Goal: Information Seeking & Learning: Learn about a topic

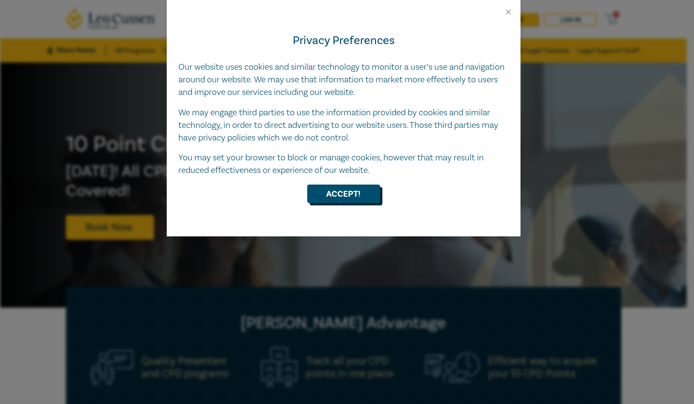
click at [318, 187] on button "Accept!" at bounding box center [343, 194] width 73 height 18
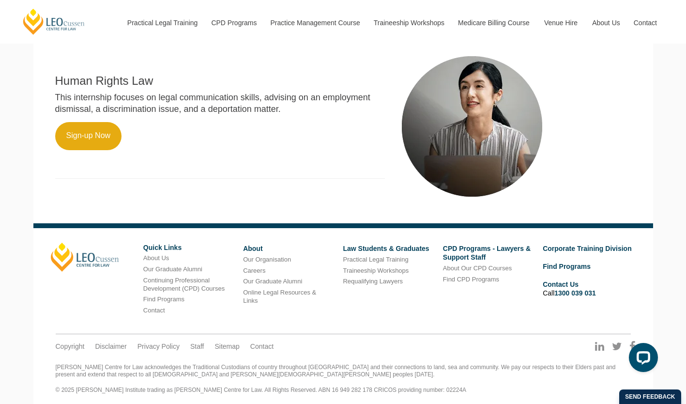
scroll to position [681, 0]
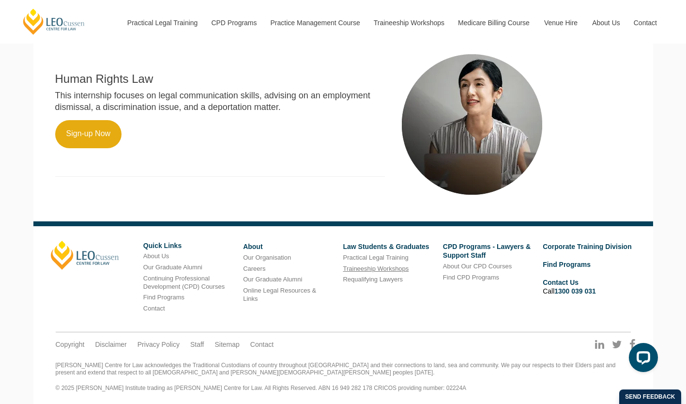
click at [380, 272] on link "Traineeship Workshops" at bounding box center [376, 268] width 66 height 7
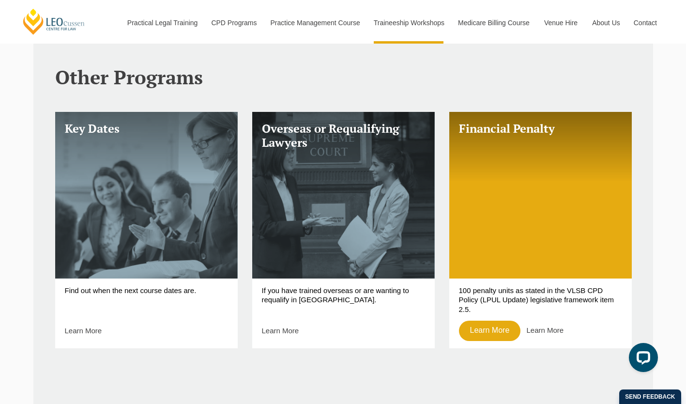
scroll to position [340, 0]
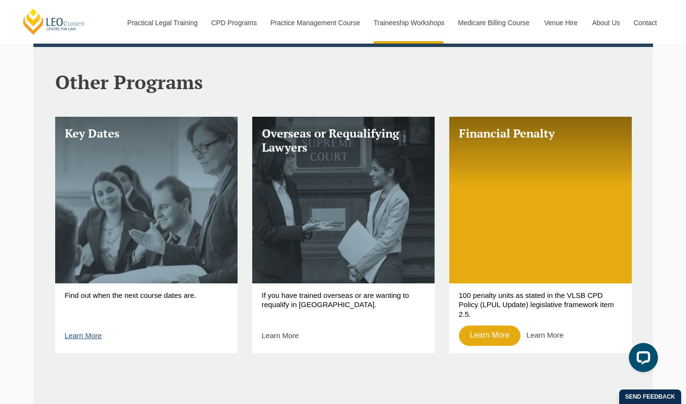
click at [81, 337] on link "Learn More" at bounding box center [83, 335] width 37 height 8
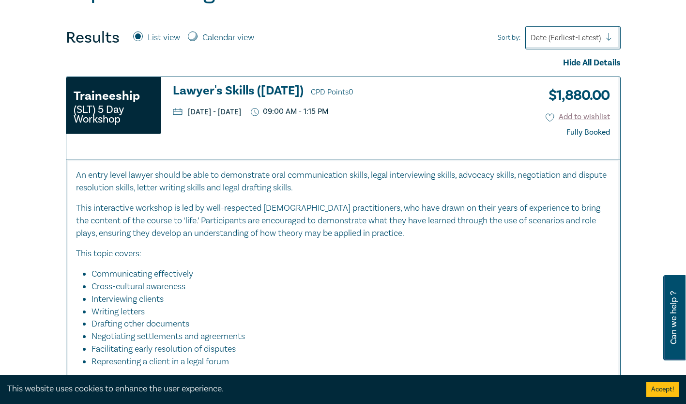
scroll to position [157, 0]
